Goal: Complete application form

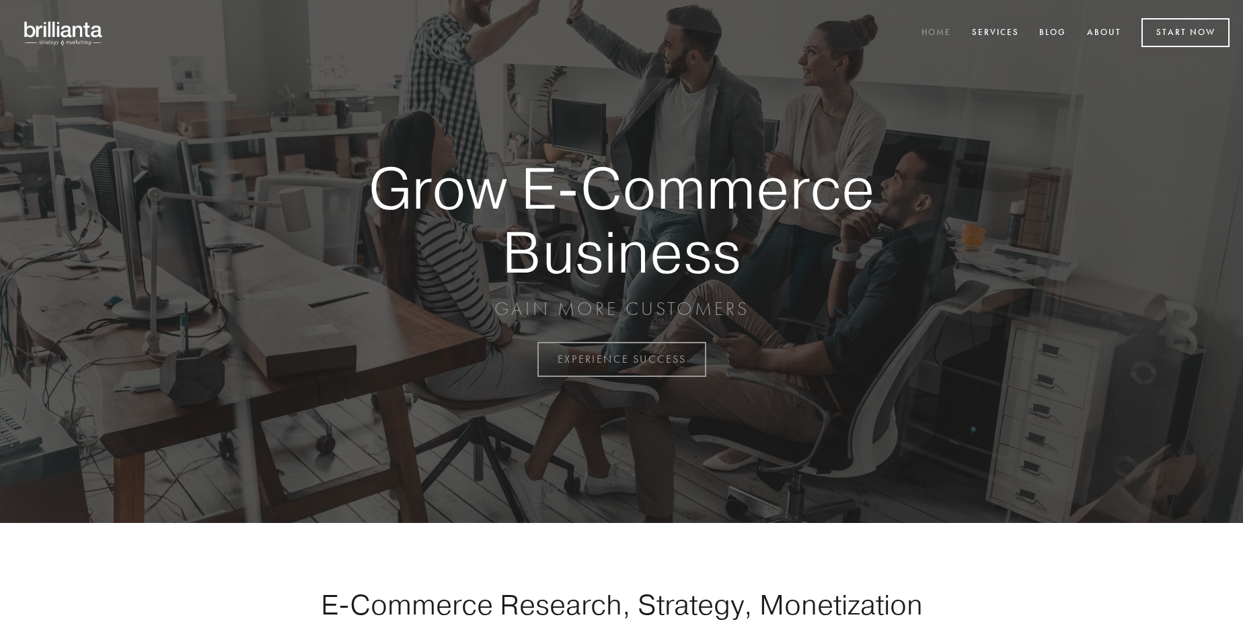
scroll to position [3527, 0]
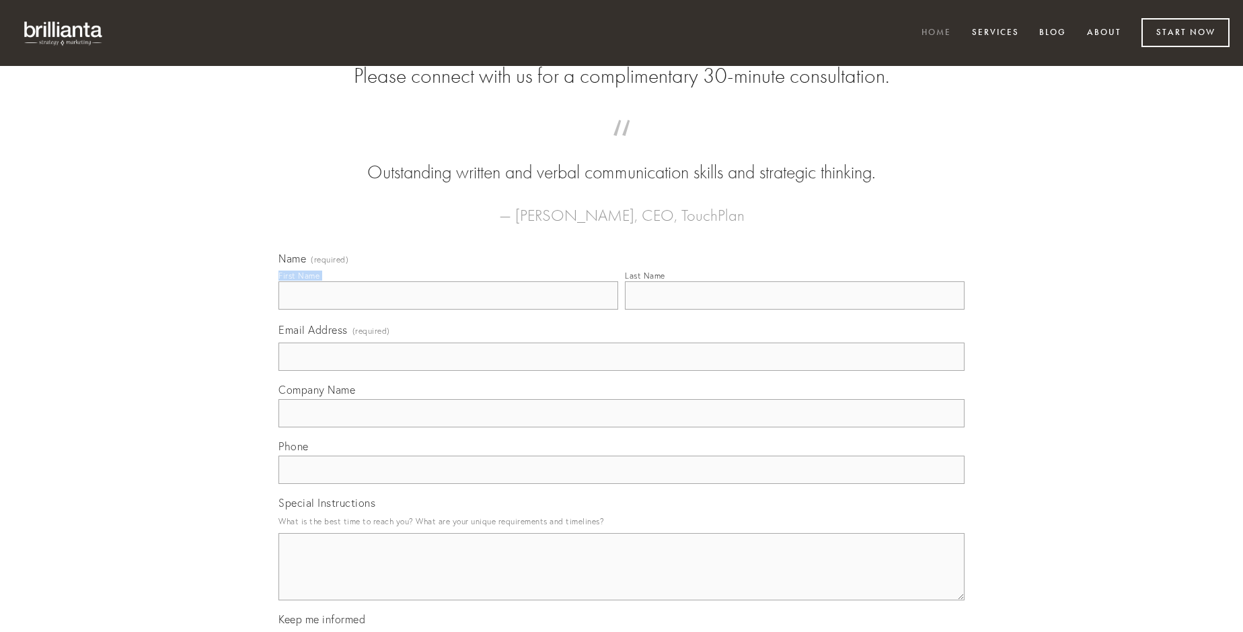
type input "[PERSON_NAME]"
click at [795, 310] on input "Last Name" at bounding box center [795, 295] width 340 height 28
type input "[PERSON_NAME]"
click at [622, 371] on input "Email Address (required)" at bounding box center [622, 356] width 686 height 28
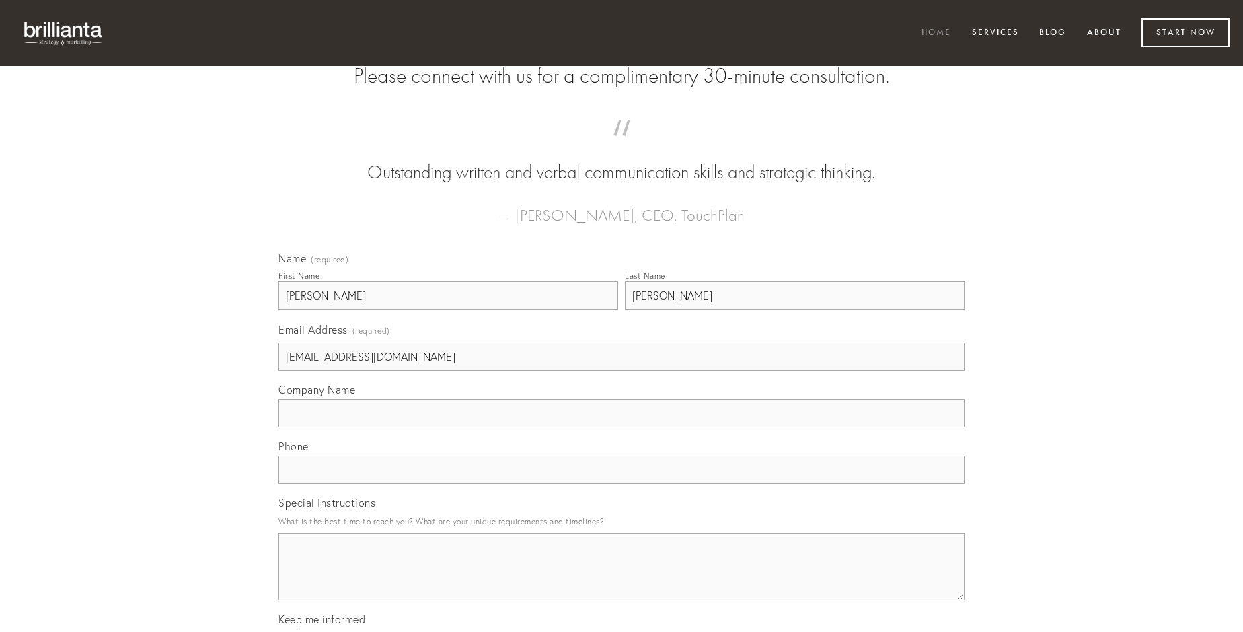
type input "[EMAIL_ADDRESS][DOMAIN_NAME]"
click at [622, 427] on input "Company Name" at bounding box center [622, 413] width 686 height 28
type input "cohibeo"
click at [622, 484] on input "text" at bounding box center [622, 470] width 686 height 28
click at [622, 579] on textarea "Special Instructions" at bounding box center [622, 566] width 686 height 67
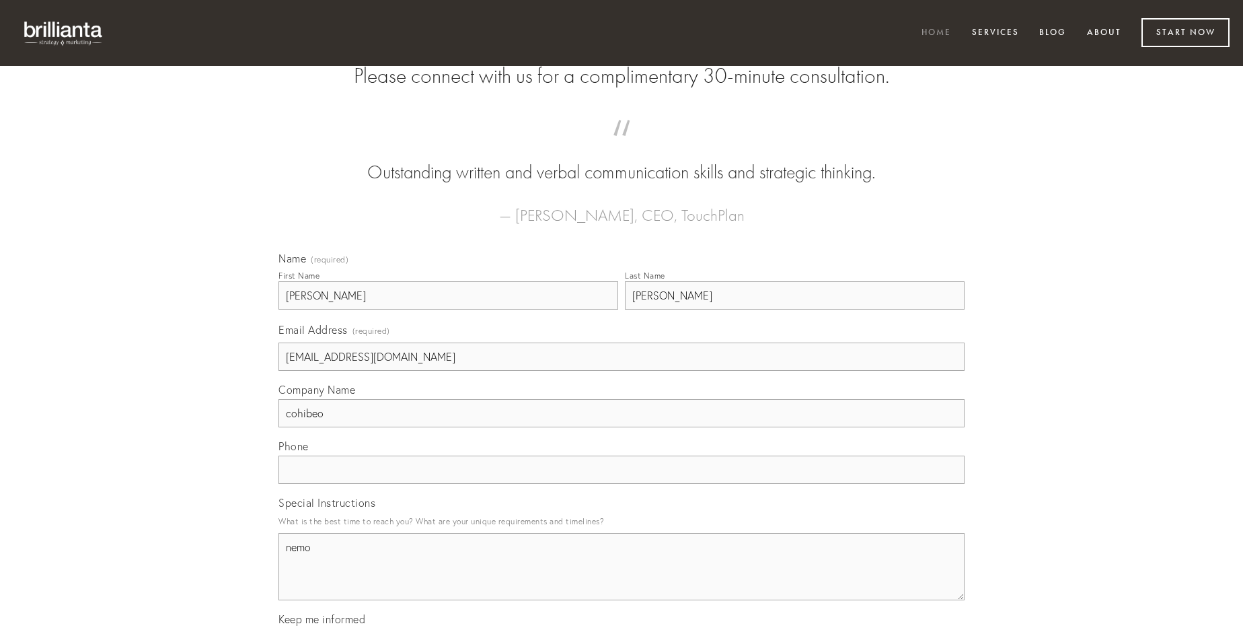
type textarea "nemo"
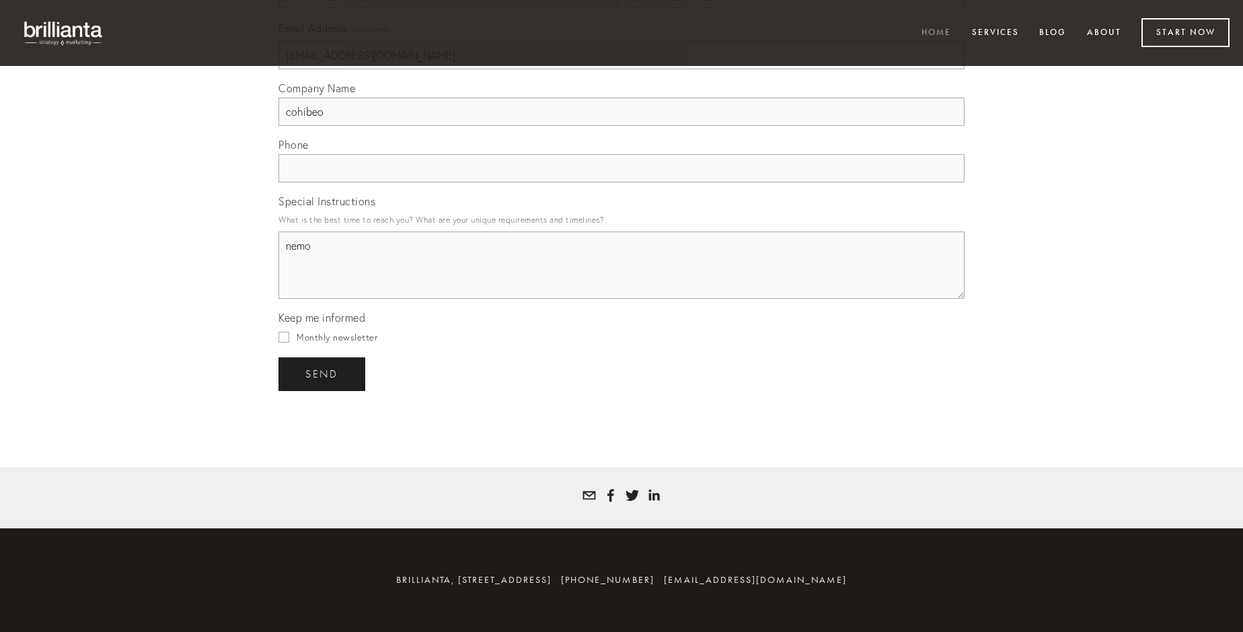
click at [323, 373] on span "send" at bounding box center [321, 374] width 33 height 12
